Goal: Transaction & Acquisition: Purchase product/service

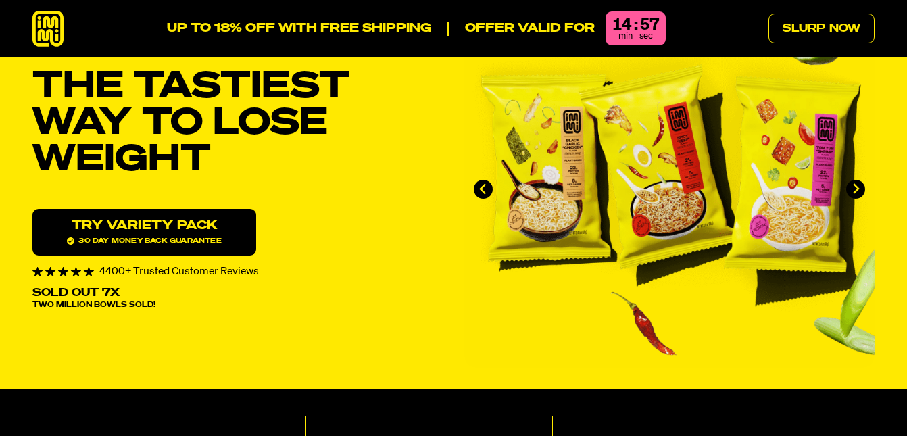
scroll to position [101, 0]
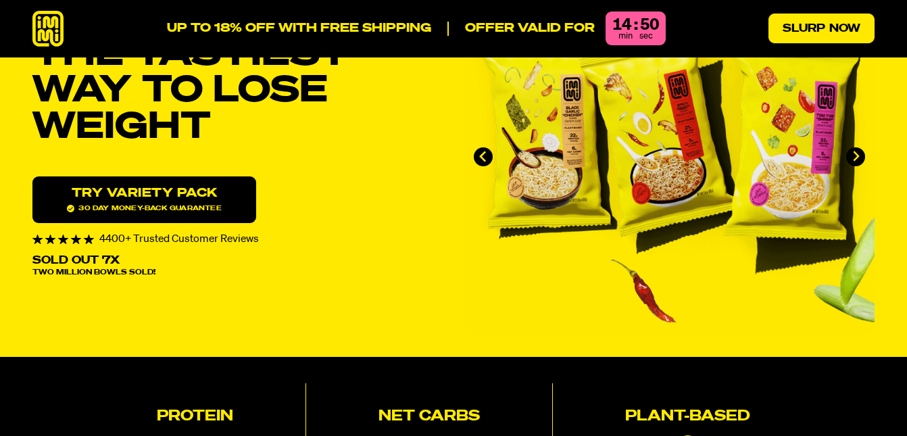
click at [830, 25] on link "Slurp Now" at bounding box center [822, 29] width 106 height 30
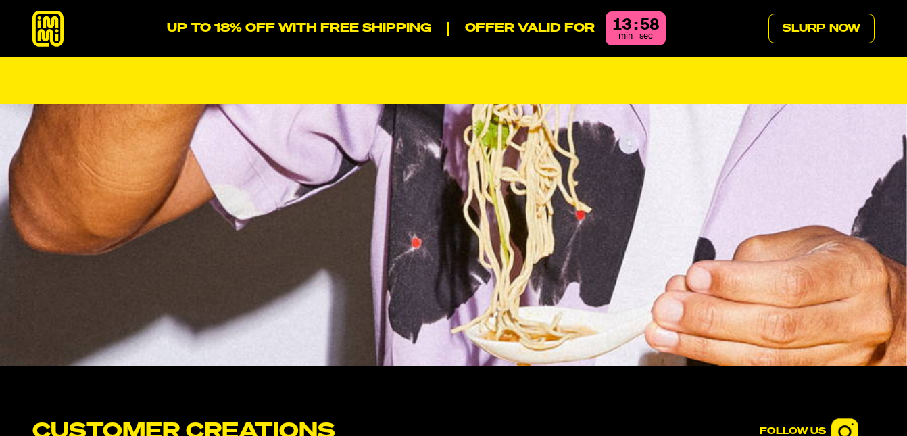
scroll to position [4908, 0]
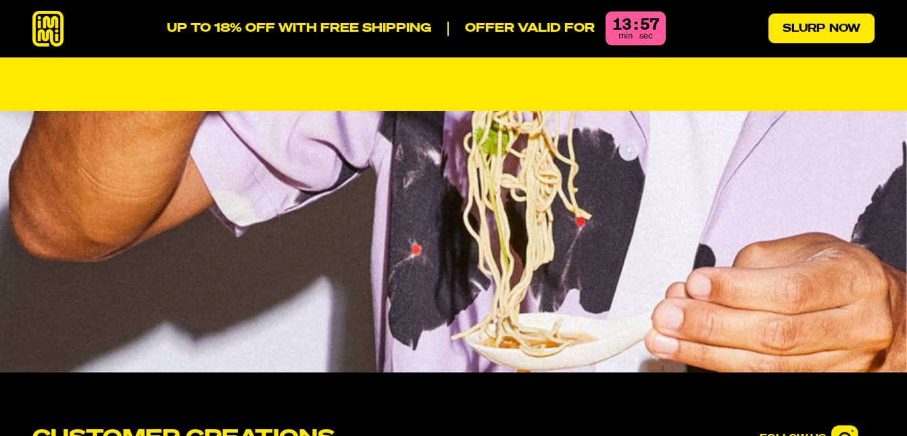
click at [839, 36] on link "Slurp Now" at bounding box center [822, 29] width 106 height 30
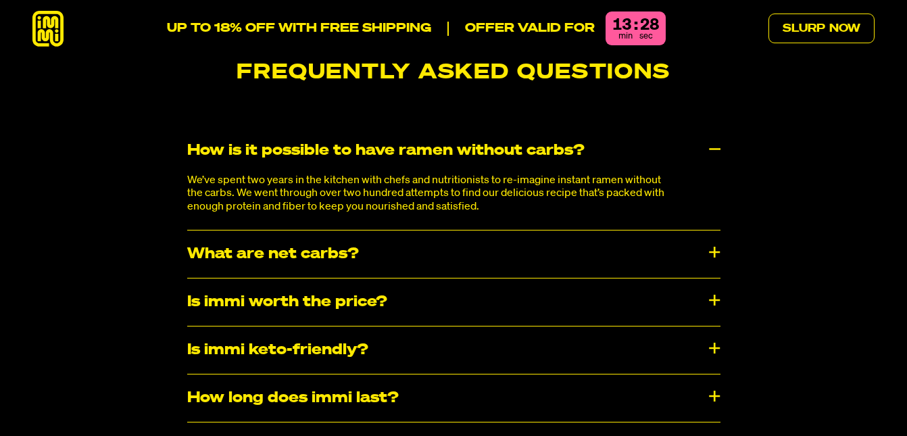
scroll to position [6896, 0]
click at [713, 279] on div "Is immi worth the price?" at bounding box center [454, 302] width 534 height 47
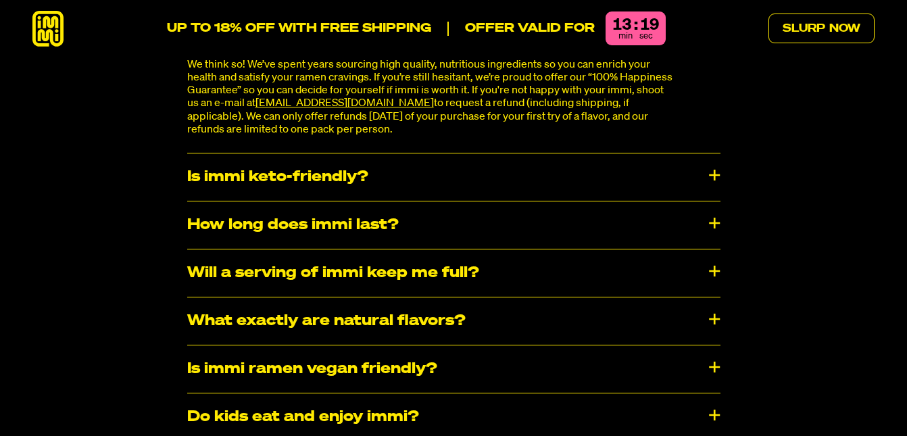
scroll to position [7173, 0]
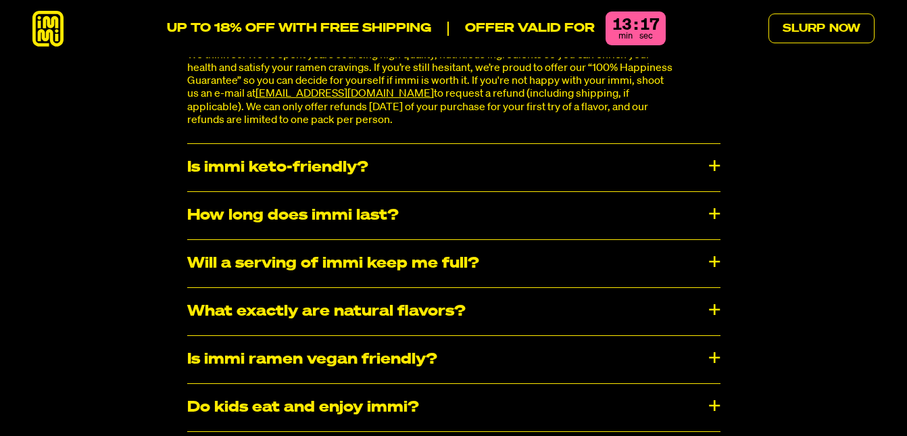
click at [615, 240] on div "Will a serving of immi keep me full?" at bounding box center [454, 263] width 534 height 47
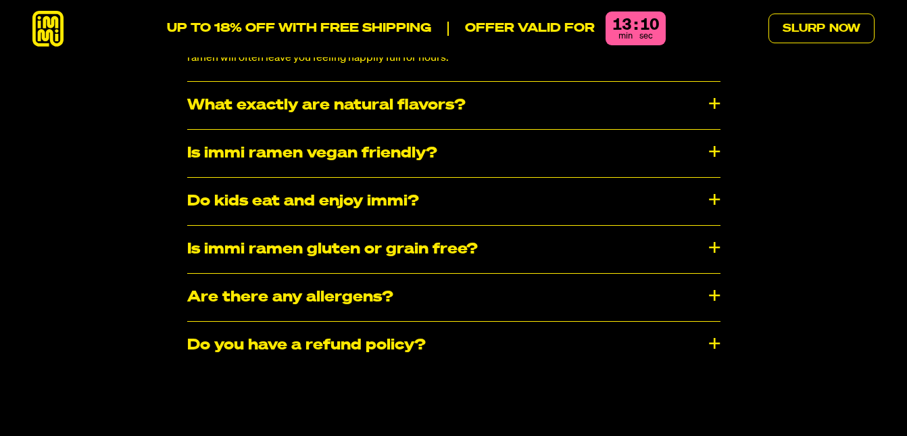
scroll to position [7434, 0]
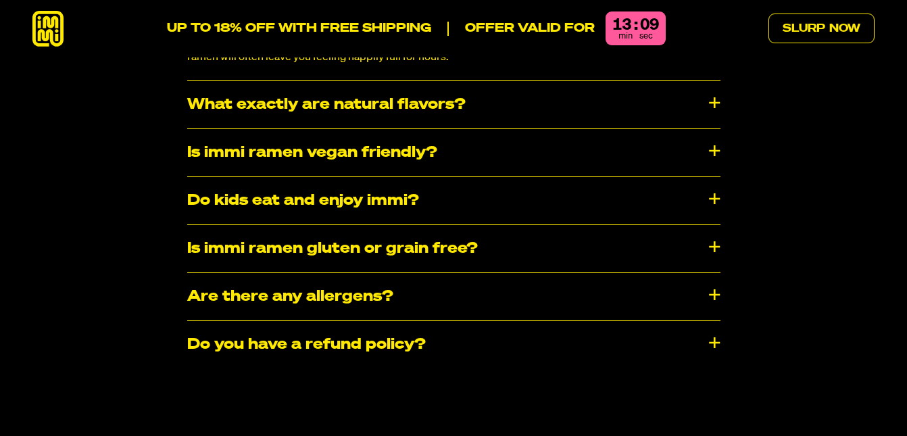
click at [611, 177] on div "Do kids eat and enjoy immi?" at bounding box center [454, 200] width 534 height 47
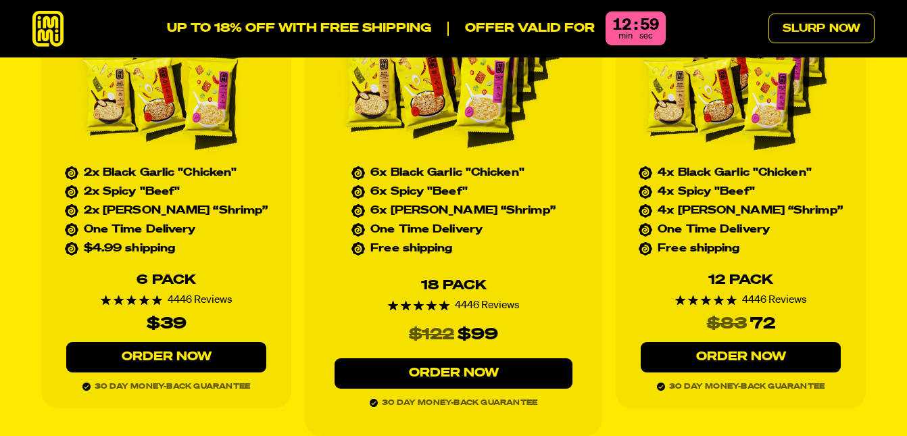
scroll to position [6145, 0]
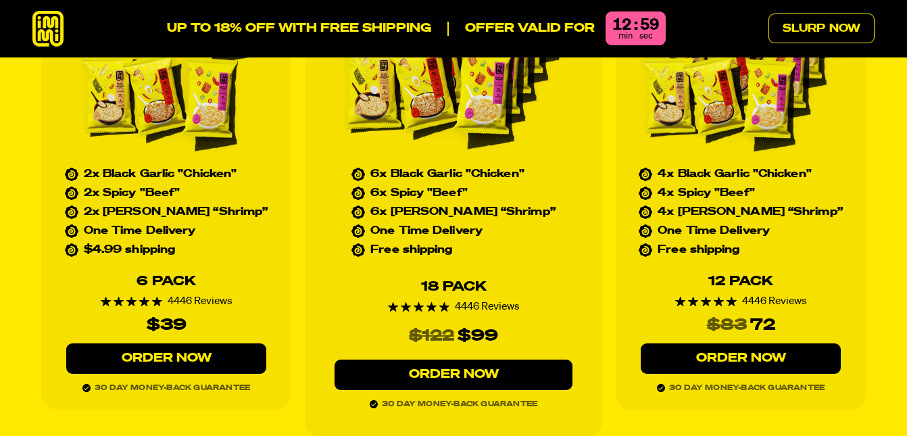
click at [744, 344] on link "Order Now" at bounding box center [741, 359] width 200 height 30
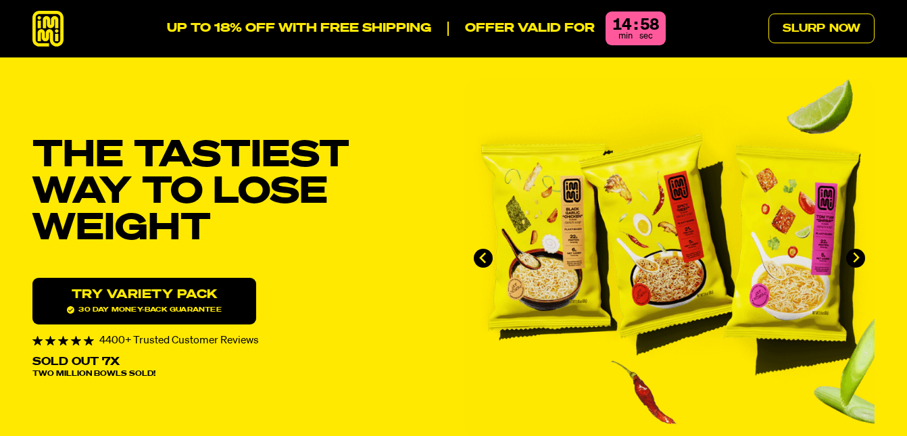
click at [45, 32] on icon at bounding box center [47, 29] width 31 height 36
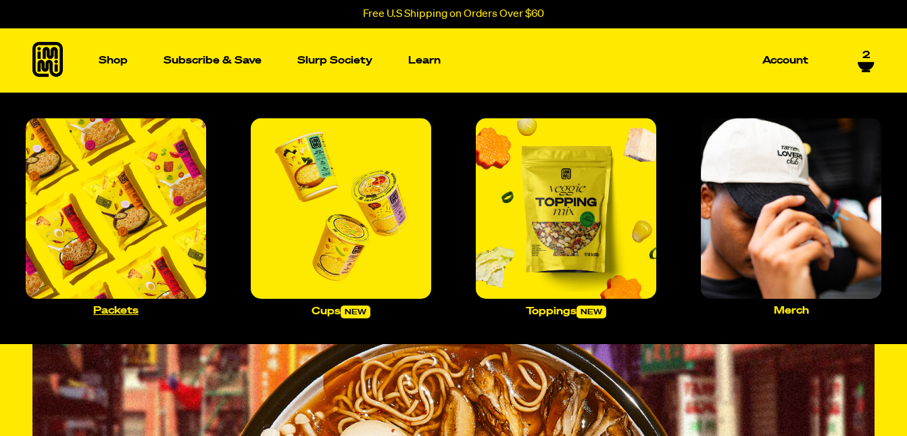
click at [135, 268] on img "Main navigation" at bounding box center [116, 208] width 181 height 181
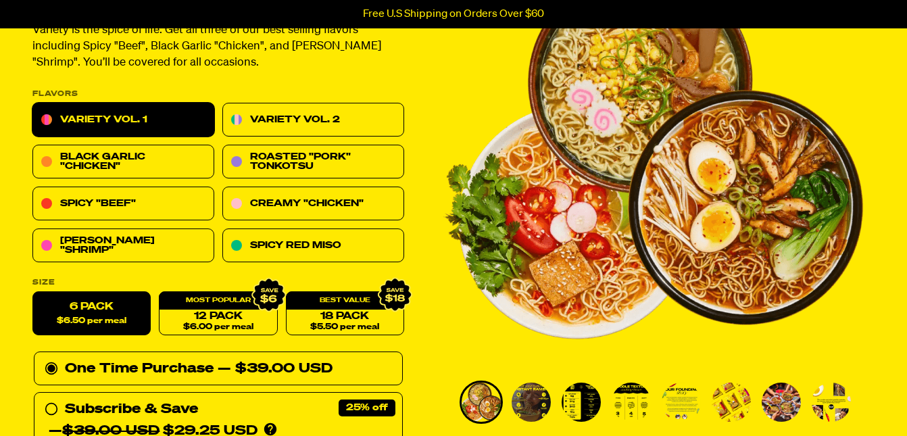
scroll to position [149, 0]
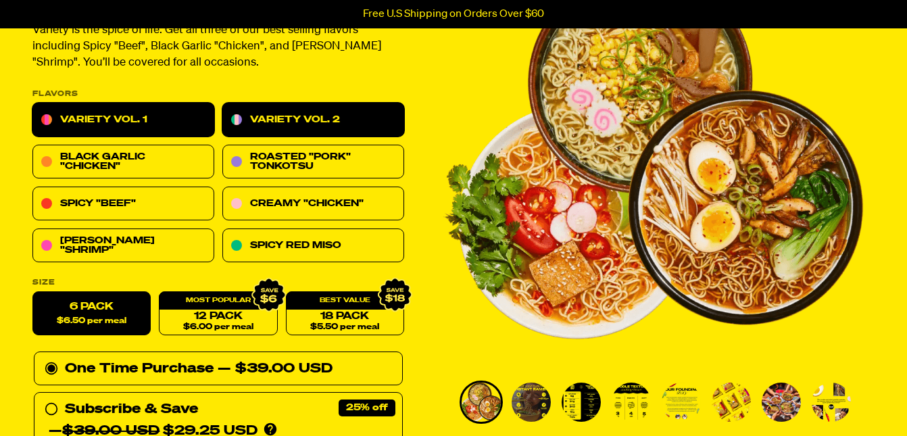
click at [272, 118] on link "Variety Vol. 2" at bounding box center [313, 120] width 182 height 34
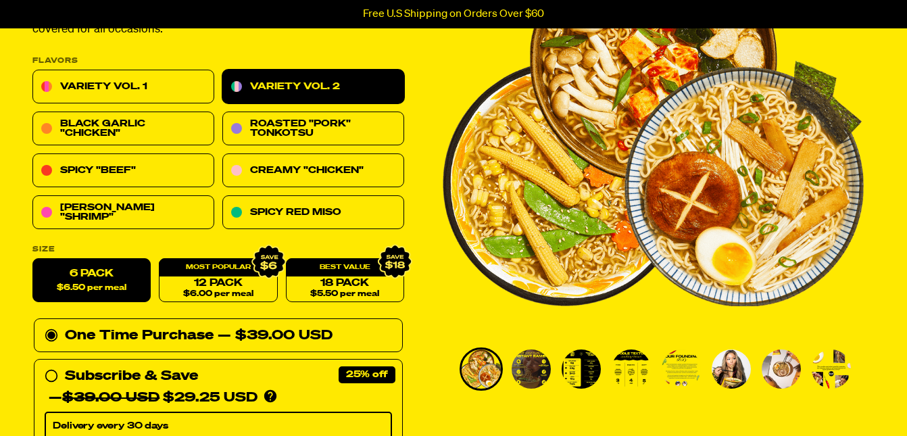
scroll to position [183, 0]
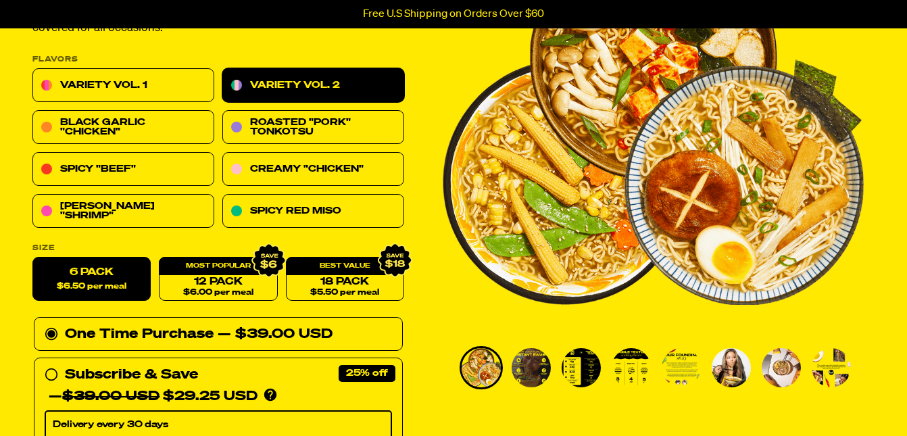
click at [533, 365] on img "Go to slide 2" at bounding box center [531, 367] width 39 height 39
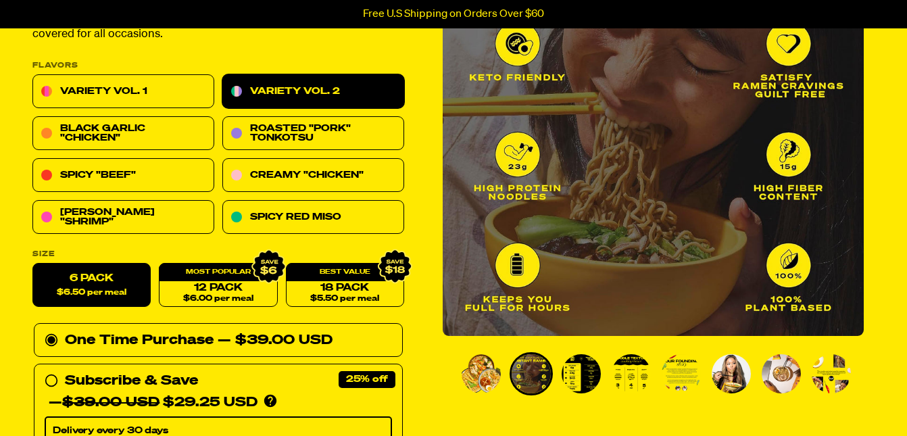
scroll to position [177, 0]
click at [581, 377] on img "Go to slide 3" at bounding box center [581, 373] width 39 height 39
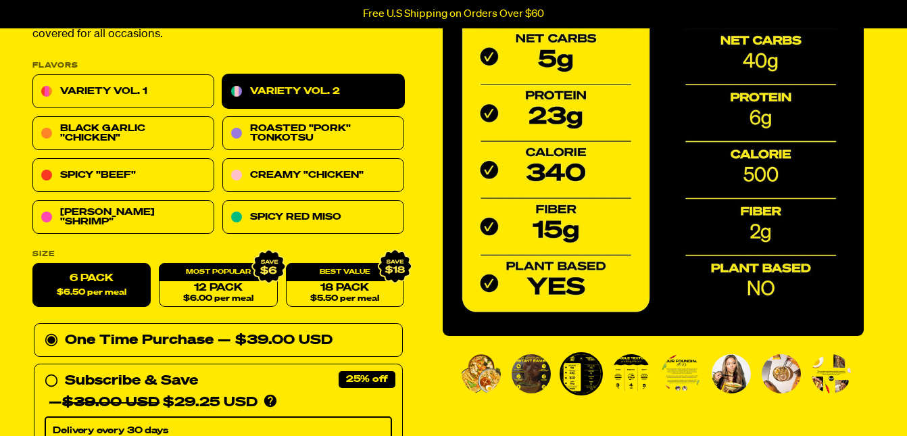
click at [637, 379] on img "Go to slide 4" at bounding box center [631, 373] width 39 height 39
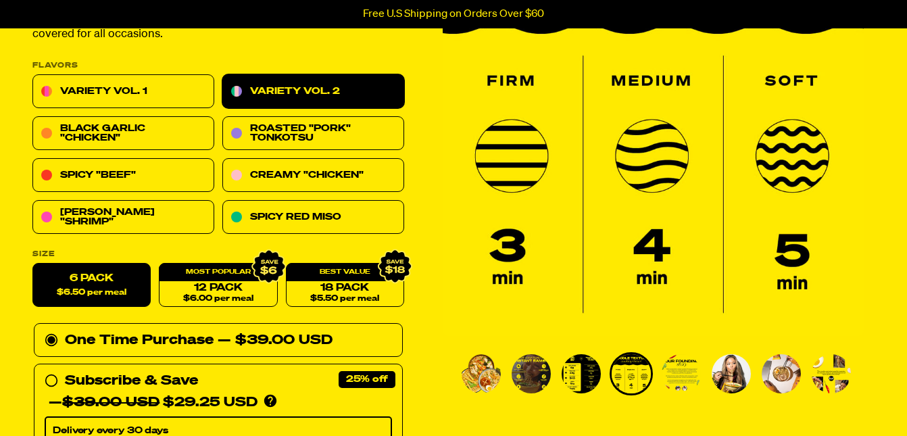
click at [675, 378] on img "Go to slide 5" at bounding box center [681, 373] width 39 height 39
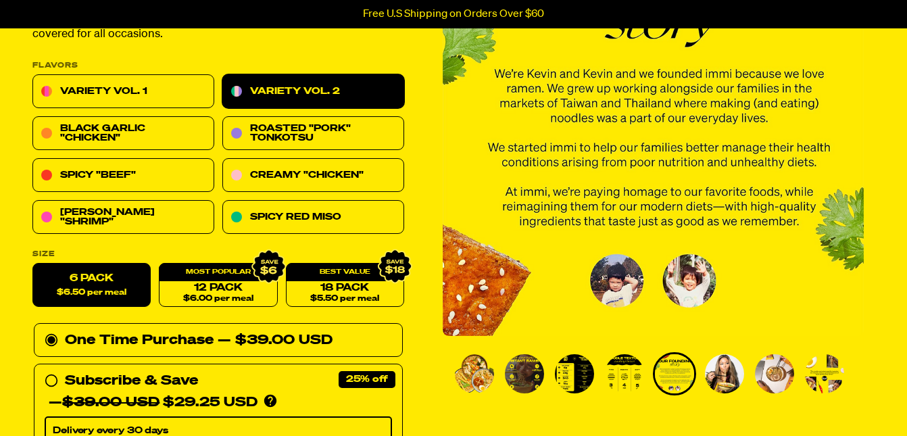
click at [727, 377] on img "Go to slide 6" at bounding box center [724, 373] width 39 height 39
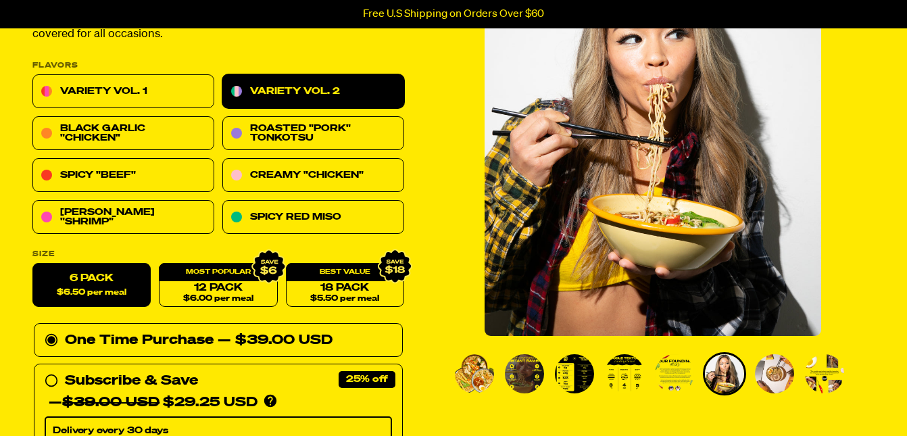
click at [777, 379] on img "Go to slide 7" at bounding box center [774, 373] width 39 height 39
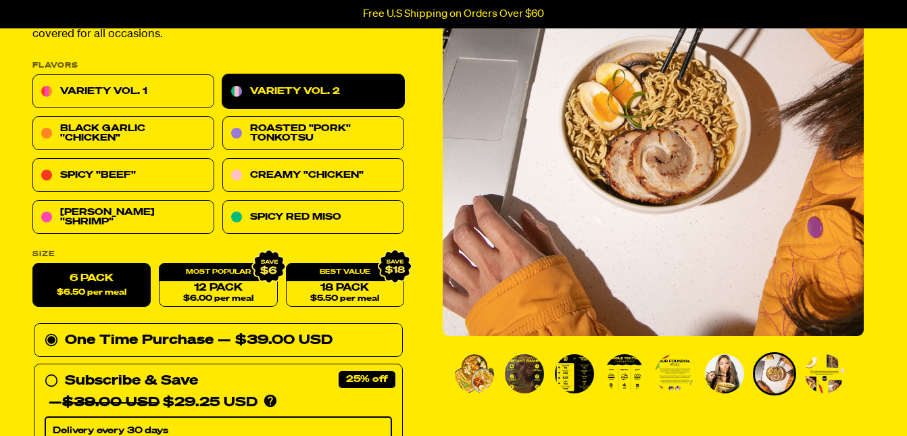
click at [824, 378] on img "Go to slide 8" at bounding box center [824, 373] width 39 height 39
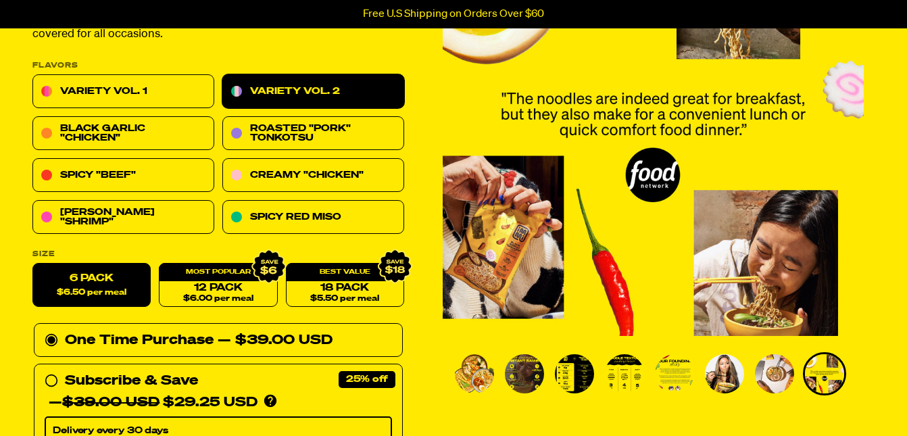
click at [471, 379] on img "Go to slide 1" at bounding box center [474, 373] width 39 height 39
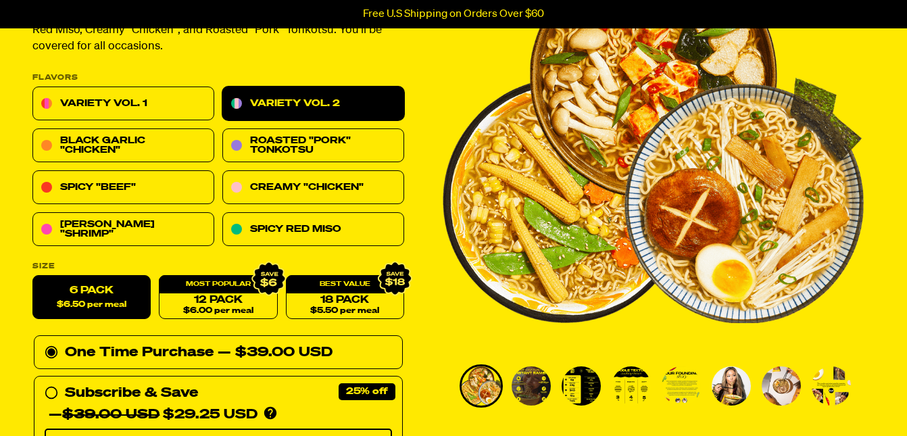
scroll to position [185, 0]
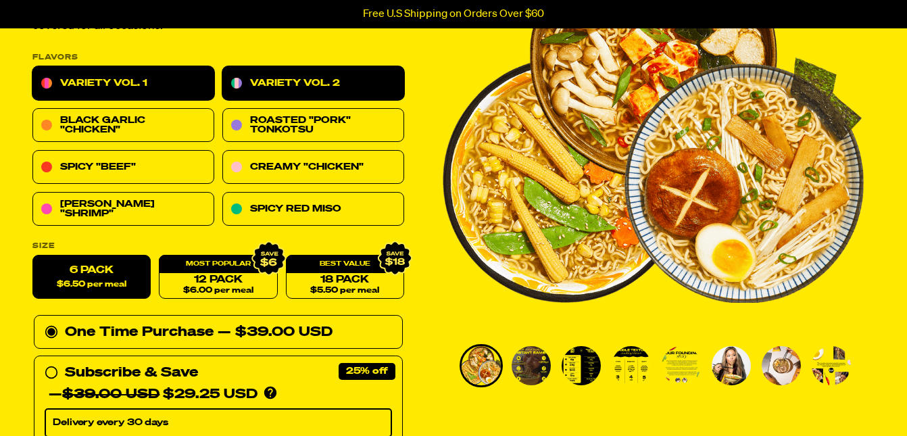
click at [147, 85] on link "Variety Vol. 1" at bounding box center [123, 84] width 182 height 34
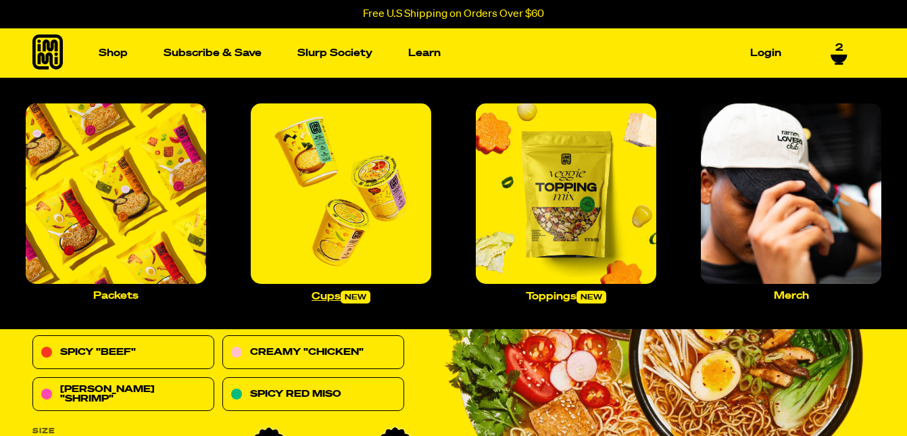
click at [350, 237] on img "Main navigation" at bounding box center [341, 193] width 181 height 181
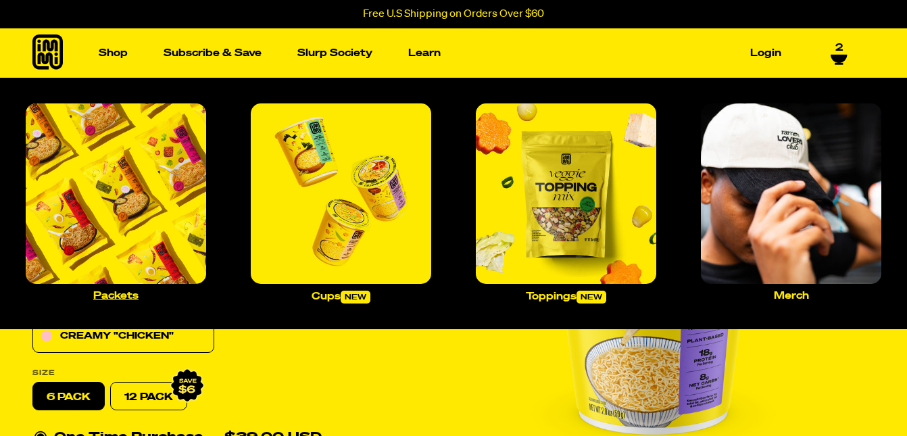
click at [126, 245] on img "Main navigation" at bounding box center [116, 193] width 181 height 181
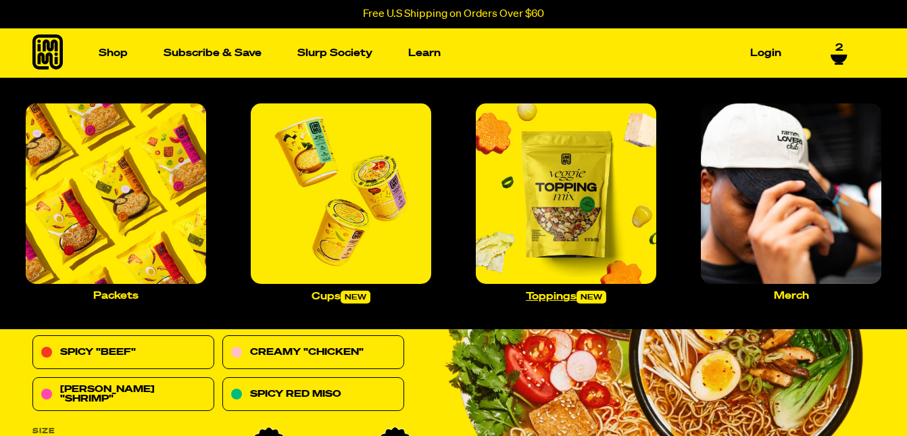
click at [552, 244] on img "Main navigation" at bounding box center [566, 193] width 181 height 181
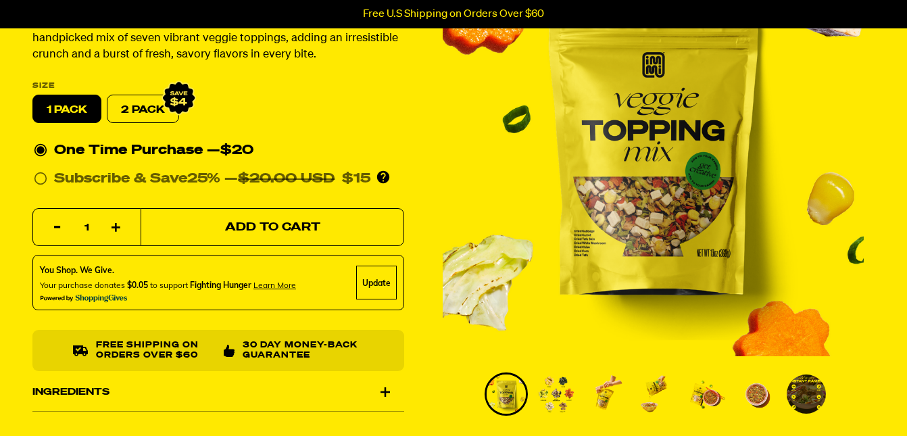
scroll to position [157, 0]
click at [243, 222] on span "Add to Cart" at bounding box center [272, 227] width 95 height 11
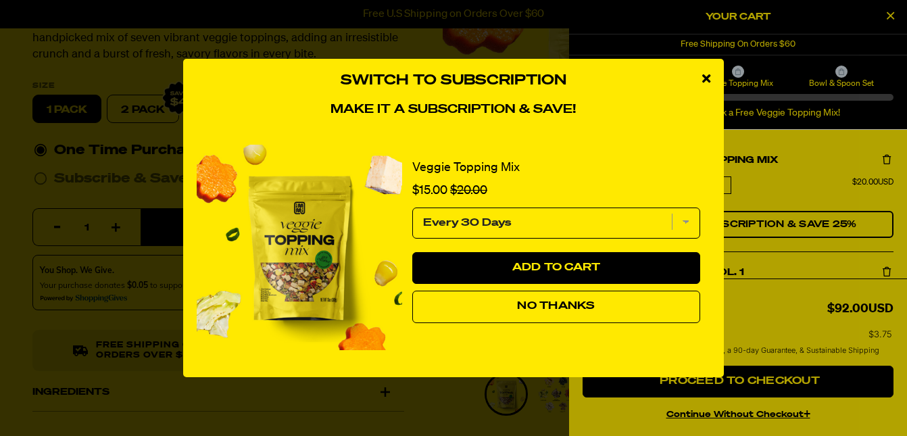
click at [707, 79] on icon "close modal" at bounding box center [707, 78] width 8 height 12
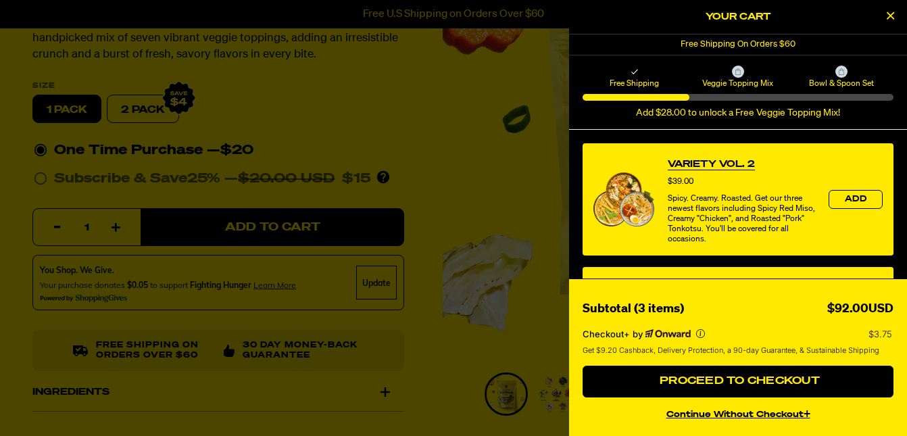
scroll to position [438, 0]
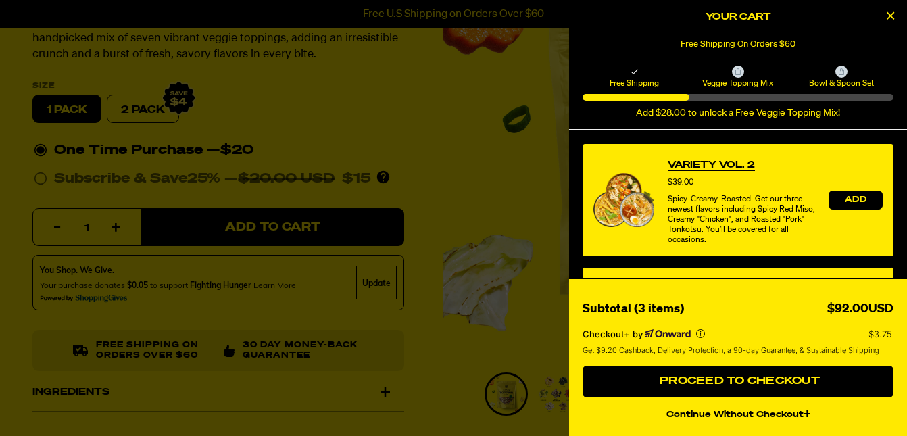
click at [857, 199] on span "Add" at bounding box center [856, 200] width 22 height 8
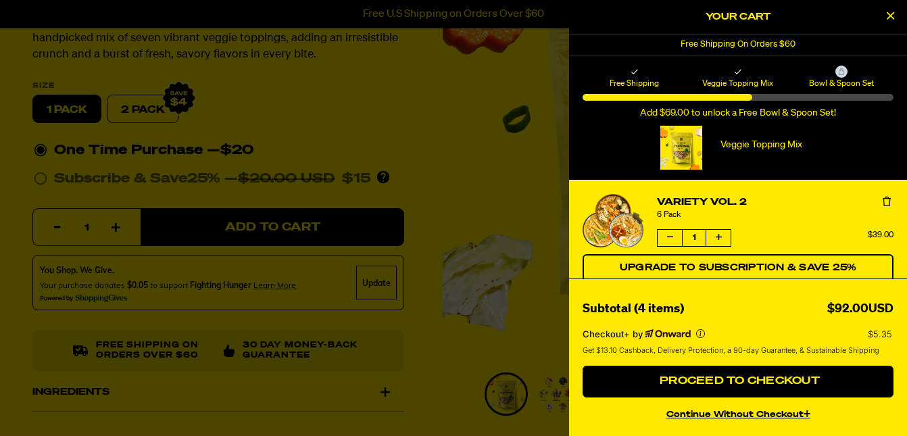
scroll to position [0, 0]
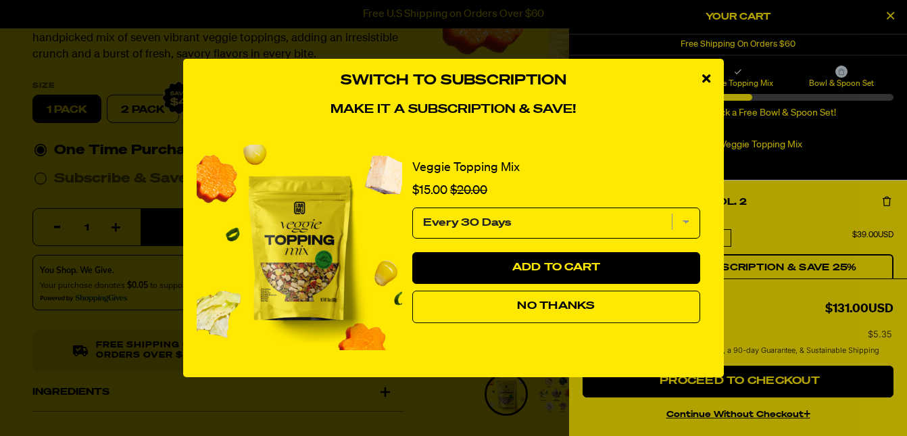
click at [710, 80] on icon "close modal" at bounding box center [707, 78] width 8 height 12
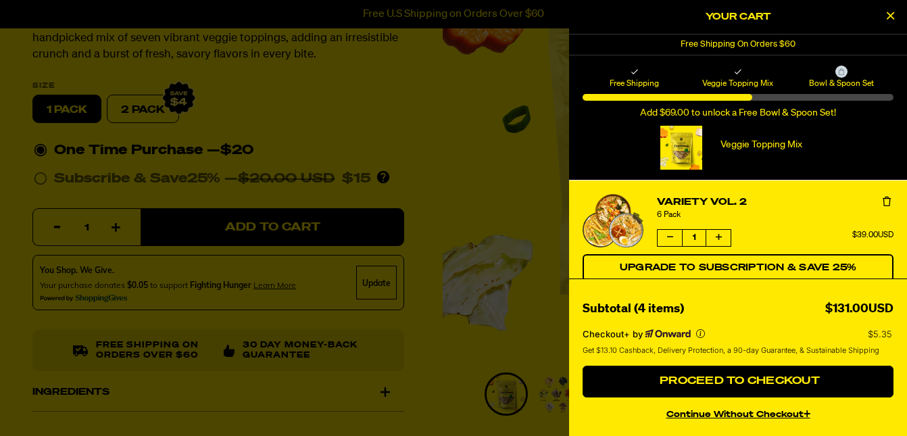
click at [887, 204] on icon "Remove Variety Vol. 2" at bounding box center [887, 201] width 8 height 9
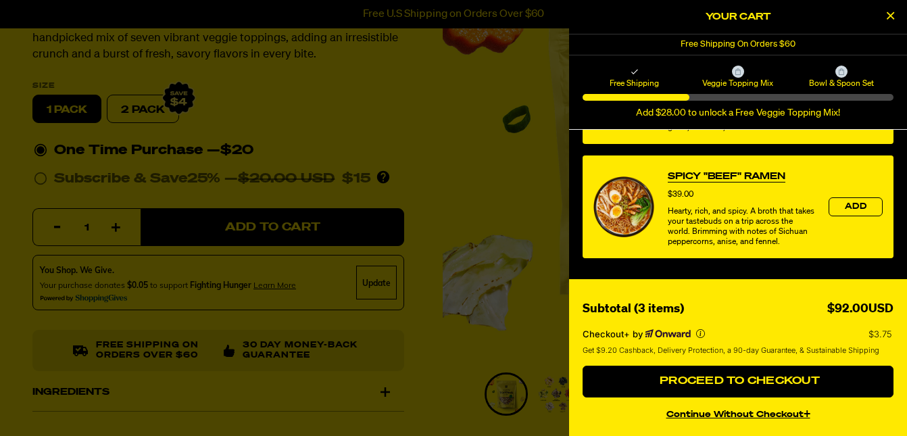
scroll to position [674, 0]
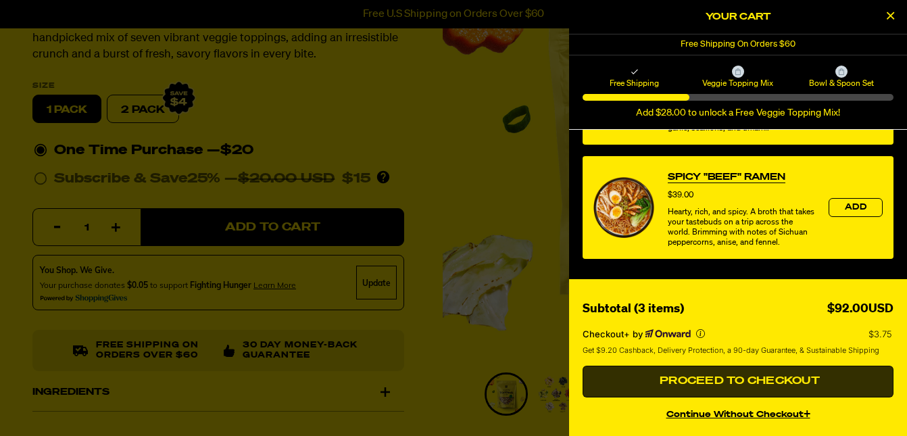
click at [740, 383] on span "Proceed to Checkout" at bounding box center [739, 381] width 164 height 11
